Goal: Check status: Check status

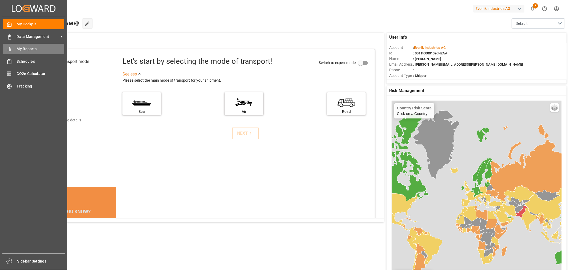
click at [19, 49] on span "My Reports" at bounding box center [41, 49] width 48 height 6
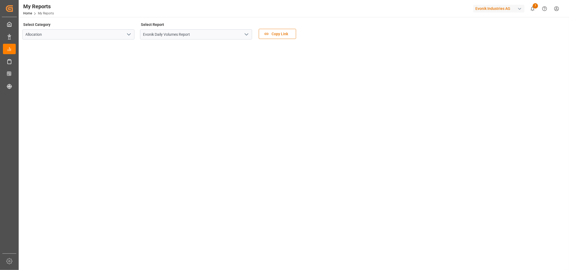
click at [247, 36] on icon "open menu" at bounding box center [246, 34] width 6 height 6
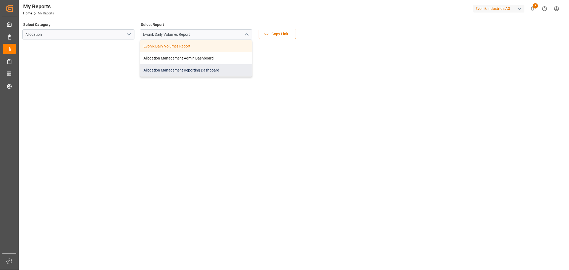
click at [199, 71] on div "Allocation Management Reporting Dashboard" at bounding box center [195, 70] width 111 height 12
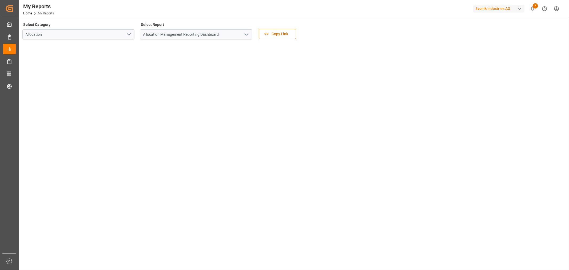
click at [332, 25] on div "Select Category Allocation Select Report Allocation Management Reporting Dashbo…" at bounding box center [293, 32] width 542 height 22
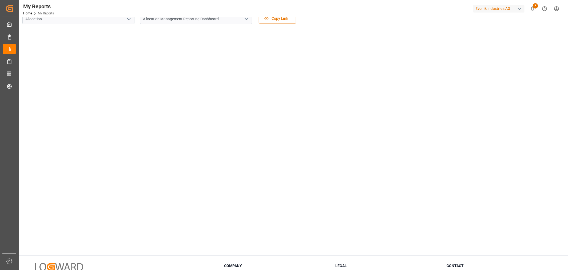
scroll to position [30, 0]
